Goal: Task Accomplishment & Management: Manage account settings

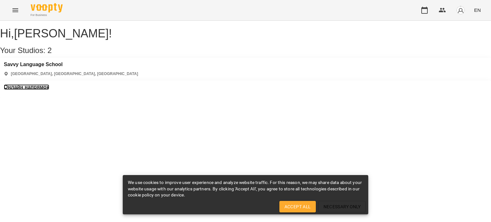
click at [49, 84] on h3 "Онлайн напрямок" at bounding box center [26, 87] width 45 height 6
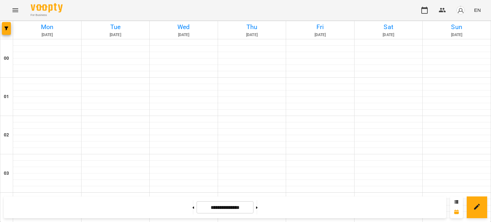
scroll to position [320, 0]
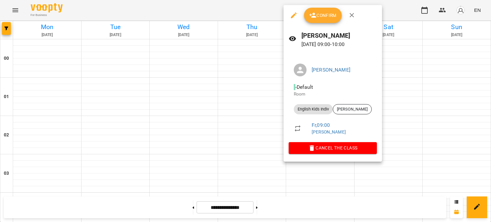
click at [228, 90] on div at bounding box center [245, 111] width 491 height 222
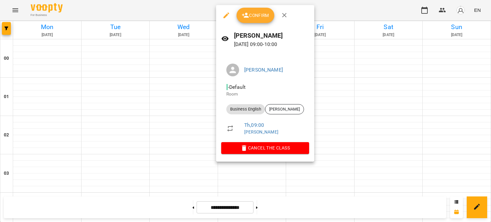
click at [247, 19] on icon "button" at bounding box center [246, 16] width 8 height 8
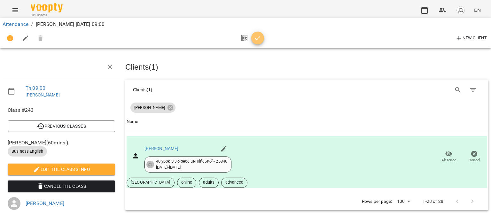
click at [261, 37] on span "button" at bounding box center [257, 39] width 13 height 8
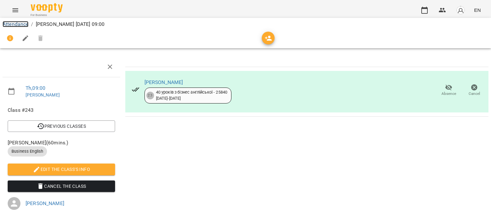
click at [22, 22] on link "Attendance" at bounding box center [16, 24] width 26 height 6
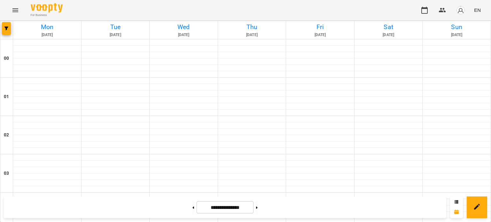
scroll to position [448, 0]
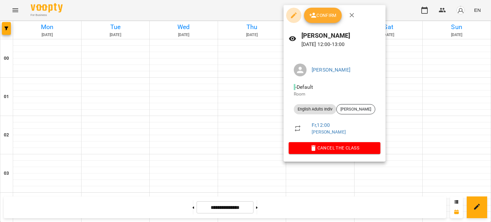
click at [295, 15] on icon "button" at bounding box center [294, 16] width 8 height 8
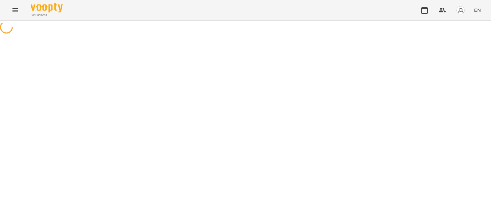
select select "**********"
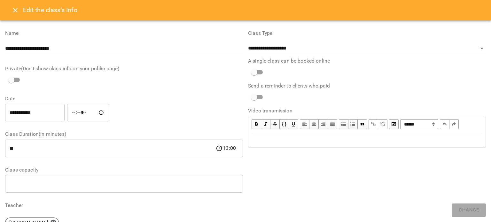
click at [52, 117] on input "**********" at bounding box center [34, 113] width 59 height 18
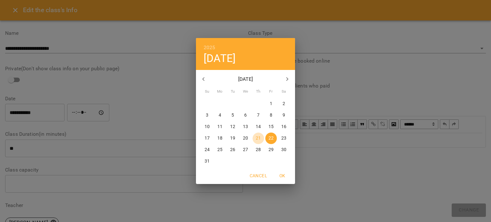
drag, startPoint x: 253, startPoint y: 137, endPoint x: 241, endPoint y: 135, distance: 12.0
click at [254, 138] on span "21" at bounding box center [259, 138] width 12 height 6
type input "**********"
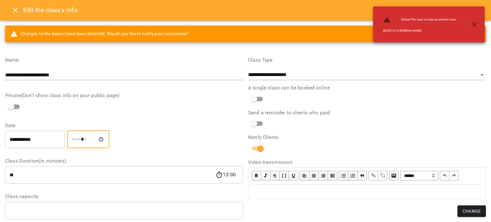
click at [83, 140] on input "*****" at bounding box center [88, 139] width 42 height 18
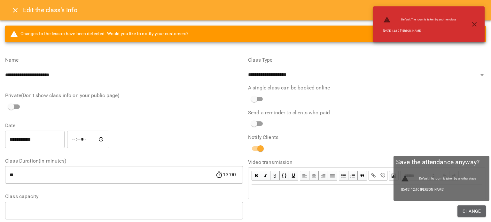
click at [466, 210] on span "Change" at bounding box center [472, 211] width 18 height 8
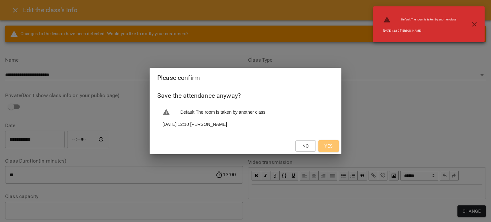
click at [322, 142] on button "Yes" at bounding box center [328, 146] width 20 height 12
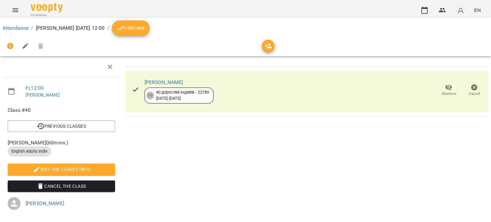
click at [150, 35] on button "Confirm" at bounding box center [131, 27] width 38 height 15
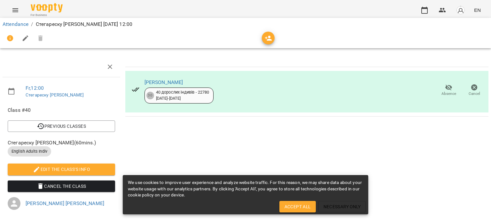
click at [15, 20] on div "Attendance / Стегареску Ольга Индивы Thu, 21 Aug 2025 12:00" at bounding box center [245, 24] width 489 height 10
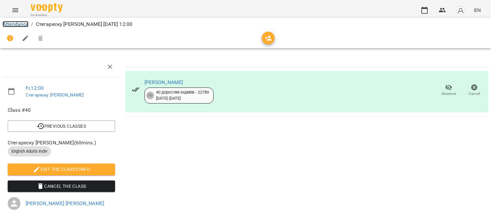
click at [15, 22] on link "Attendance" at bounding box center [16, 24] width 26 height 6
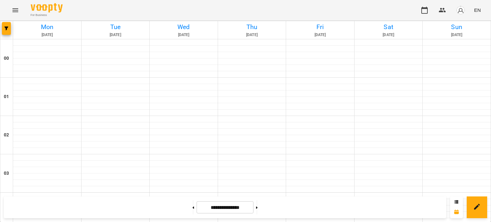
scroll to position [448, 0]
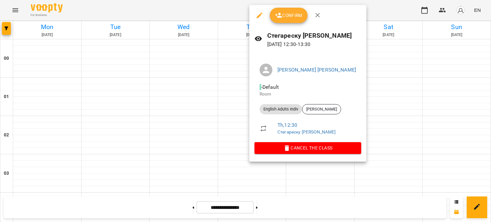
click at [264, 12] on button "button" at bounding box center [259, 15] width 15 height 15
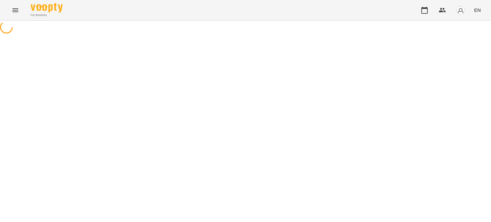
select select "**********"
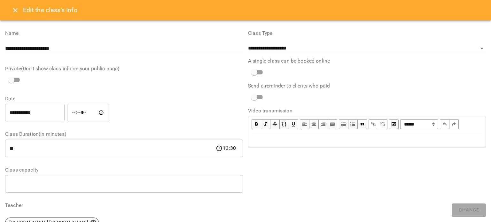
click at [53, 122] on div "**********" at bounding box center [35, 113] width 62 height 20
click at [72, 118] on div "***** ​" at bounding box center [88, 113] width 45 height 20
click at [57, 115] on input "**********" at bounding box center [34, 113] width 59 height 18
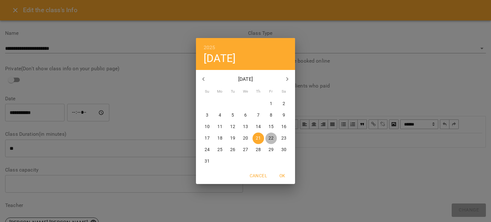
click at [271, 137] on p "22" at bounding box center [271, 138] width 5 height 6
type input "**********"
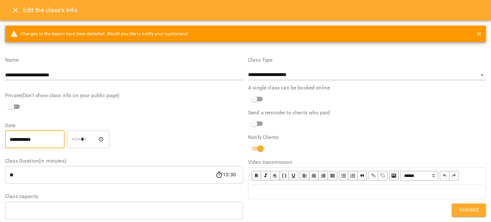
click at [87, 143] on input "*****" at bounding box center [88, 139] width 42 height 18
type input "*****"
drag, startPoint x: 461, startPoint y: 208, endPoint x: 458, endPoint y: 205, distance: 4.1
click at [460, 207] on span "Change" at bounding box center [469, 210] width 20 height 8
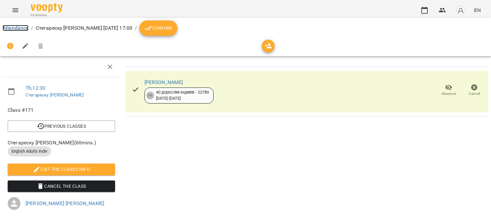
click at [15, 29] on link "Attendance" at bounding box center [16, 28] width 26 height 6
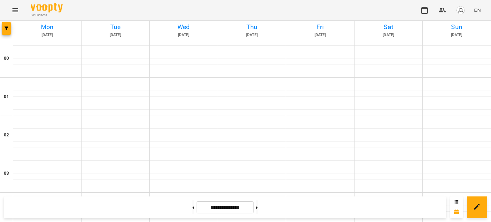
scroll to position [416, 0]
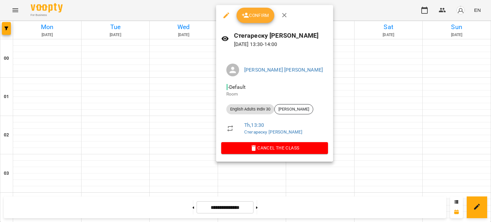
click at [252, 18] on span "Confirm" at bounding box center [255, 16] width 27 height 8
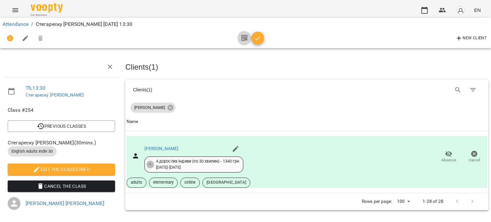
click at [248, 36] on button "button" at bounding box center [245, 38] width 14 height 15
click at [258, 38] on icon "button" at bounding box center [257, 38] width 5 height 4
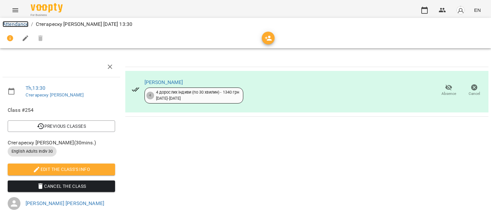
click at [12, 23] on link "Attendance" at bounding box center [16, 24] width 26 height 6
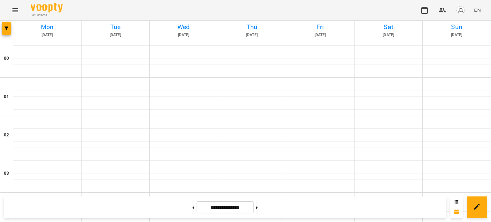
scroll to position [575, 0]
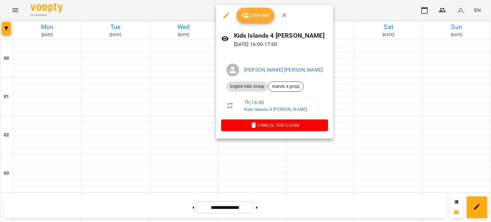
click at [251, 13] on span "Confirm" at bounding box center [255, 16] width 27 height 8
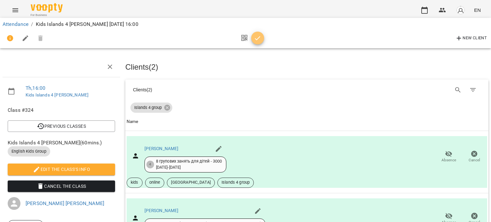
click at [257, 39] on icon "button" at bounding box center [257, 38] width 5 height 4
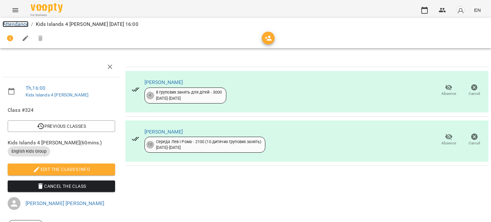
click at [21, 25] on link "Attendance" at bounding box center [16, 24] width 26 height 6
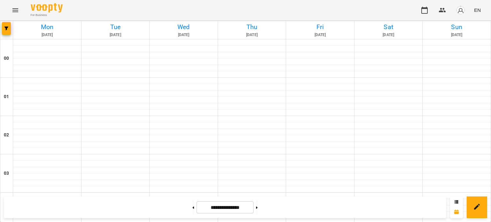
scroll to position [607, 0]
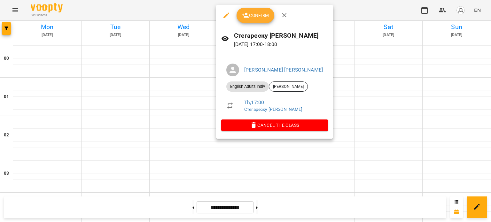
drag, startPoint x: 190, startPoint y: 99, endPoint x: 228, endPoint y: 93, distance: 37.9
click at [190, 99] on div at bounding box center [245, 111] width 491 height 222
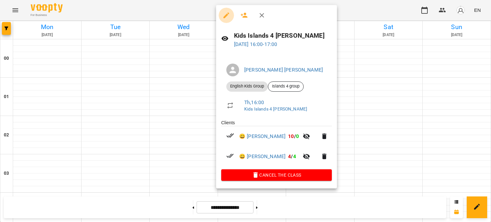
click at [226, 19] on button "button" at bounding box center [226, 15] width 15 height 15
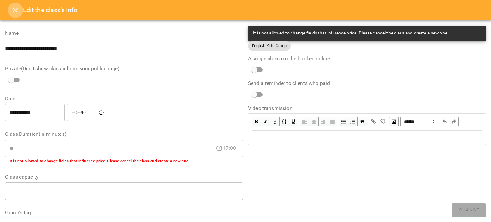
click at [12, 9] on icon "Close" at bounding box center [16, 10] width 8 height 8
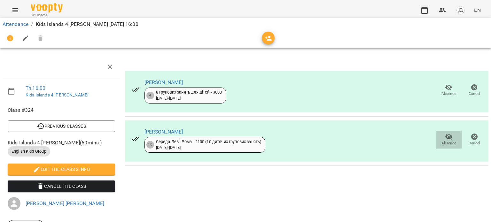
click at [443, 143] on span "Absence" at bounding box center [449, 143] width 15 height 5
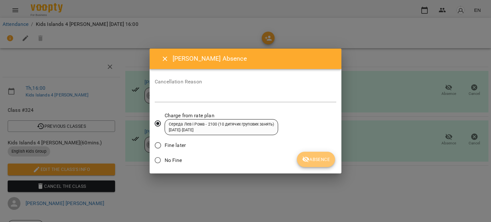
click at [310, 154] on button "Absence" at bounding box center [316, 159] width 38 height 15
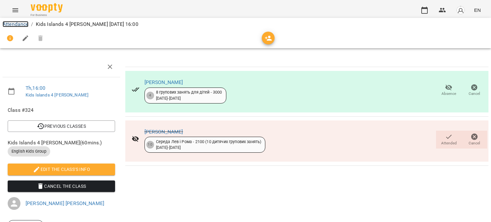
click at [12, 24] on link "Attendance" at bounding box center [16, 24] width 26 height 6
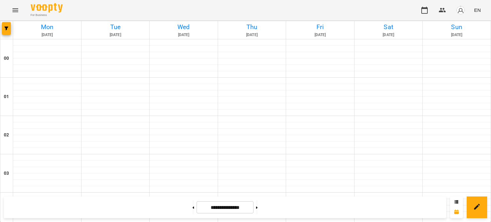
scroll to position [607, 0]
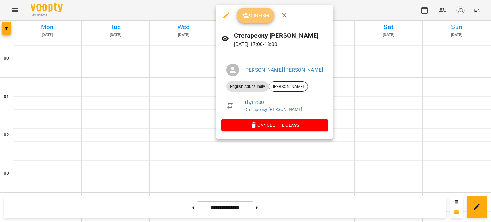
click at [251, 10] on button "Confirm" at bounding box center [256, 15] width 38 height 15
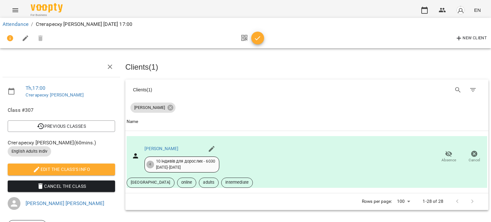
click at [262, 37] on span "button" at bounding box center [257, 39] width 13 height 8
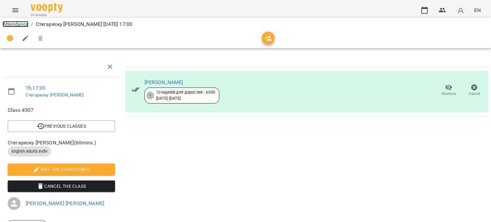
click at [12, 23] on link "Attendance" at bounding box center [16, 24] width 26 height 6
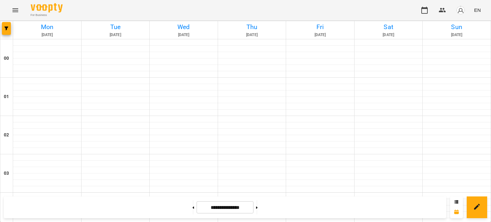
scroll to position [735, 0]
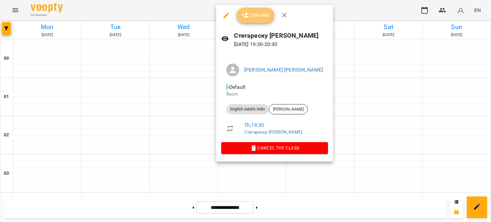
click at [255, 14] on span "Confirm" at bounding box center [255, 16] width 27 height 8
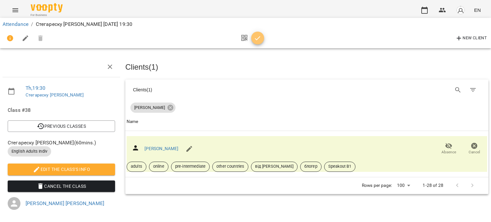
click at [254, 38] on icon "button" at bounding box center [258, 39] width 8 height 8
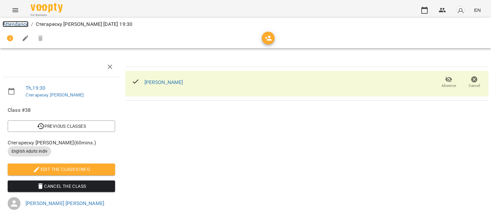
click at [14, 22] on link "Attendance" at bounding box center [16, 24] width 26 height 6
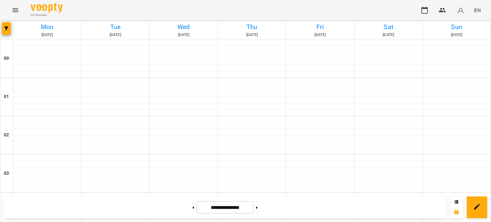
scroll to position [544, 0]
